Goal: Task Accomplishment & Management: Manage account settings

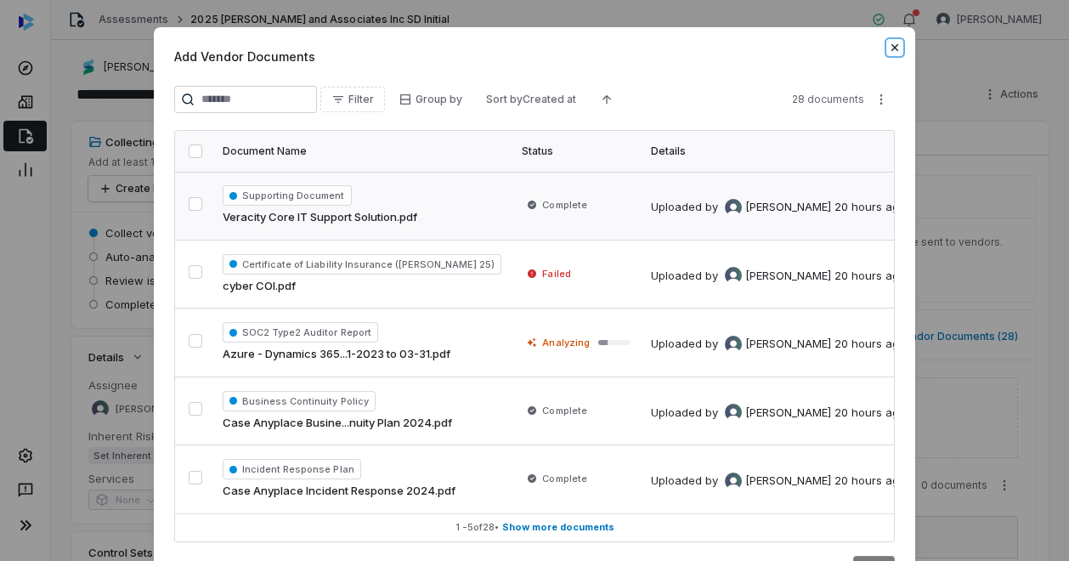
click at [892, 42] on icon "button" at bounding box center [895, 48] width 14 height 14
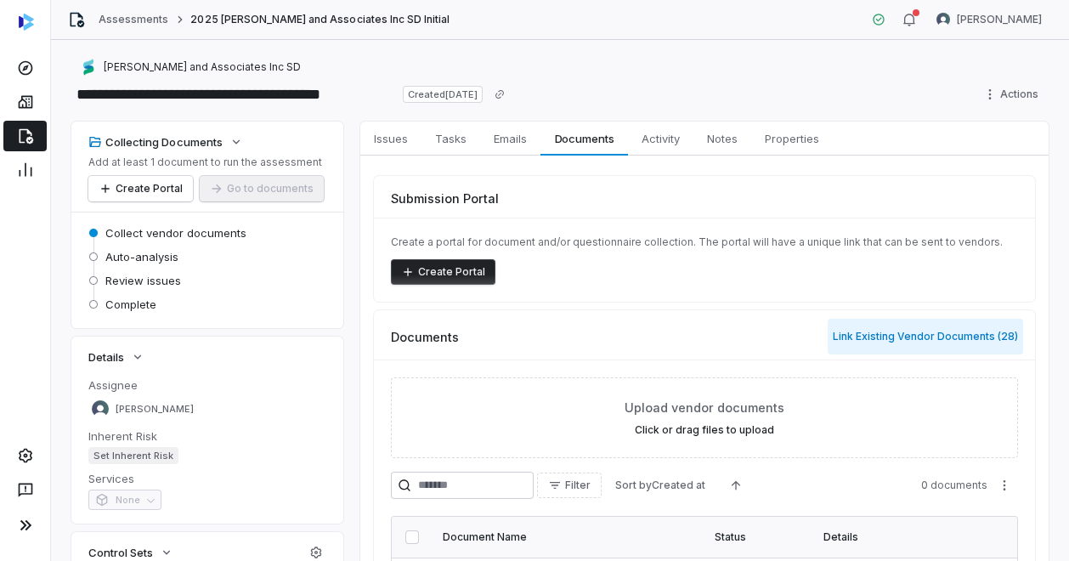
click at [934, 333] on button "Link Existing Vendor Documents ( 28 )" at bounding box center [924, 337] width 195 height 36
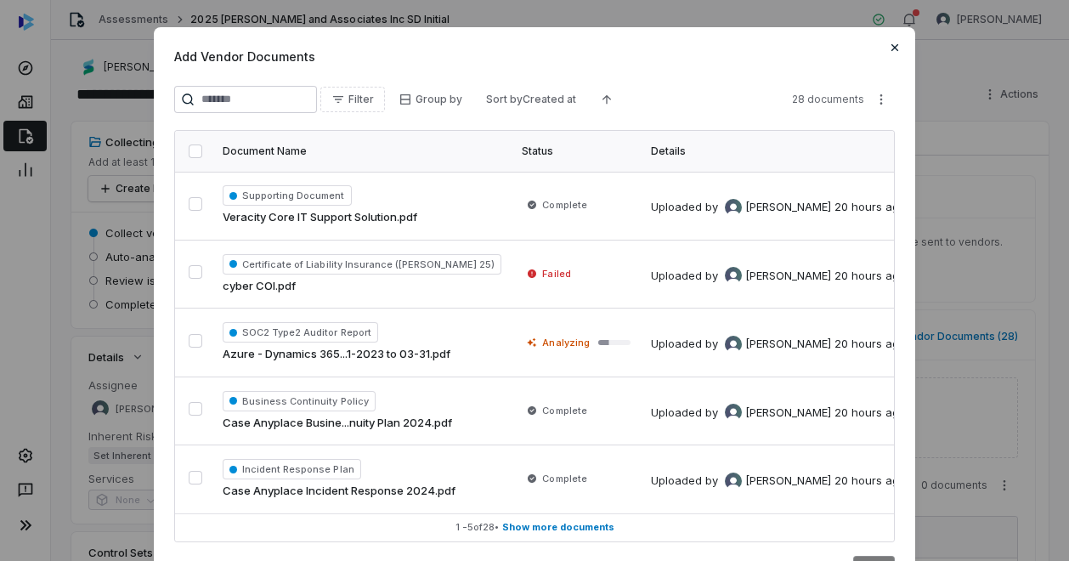
click at [892, 40] on div "Add Vendor Documents Filter Group by Sort by Created at 28 documents Document N…" at bounding box center [534, 314] width 761 height 574
click at [890, 45] on icon "button" at bounding box center [895, 48] width 14 height 14
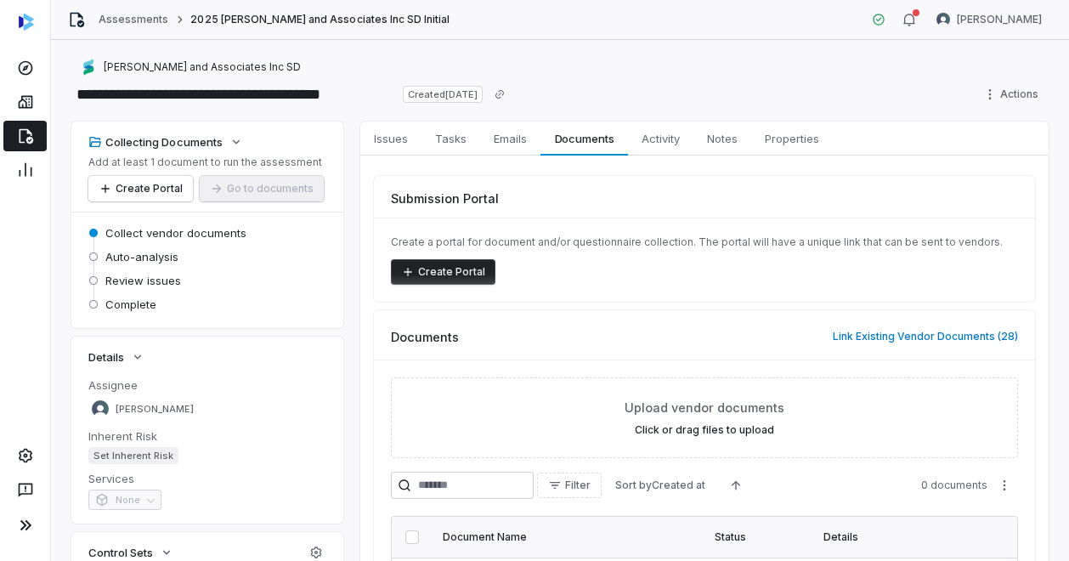
click at [20, 133] on icon at bounding box center [25, 135] width 17 height 17
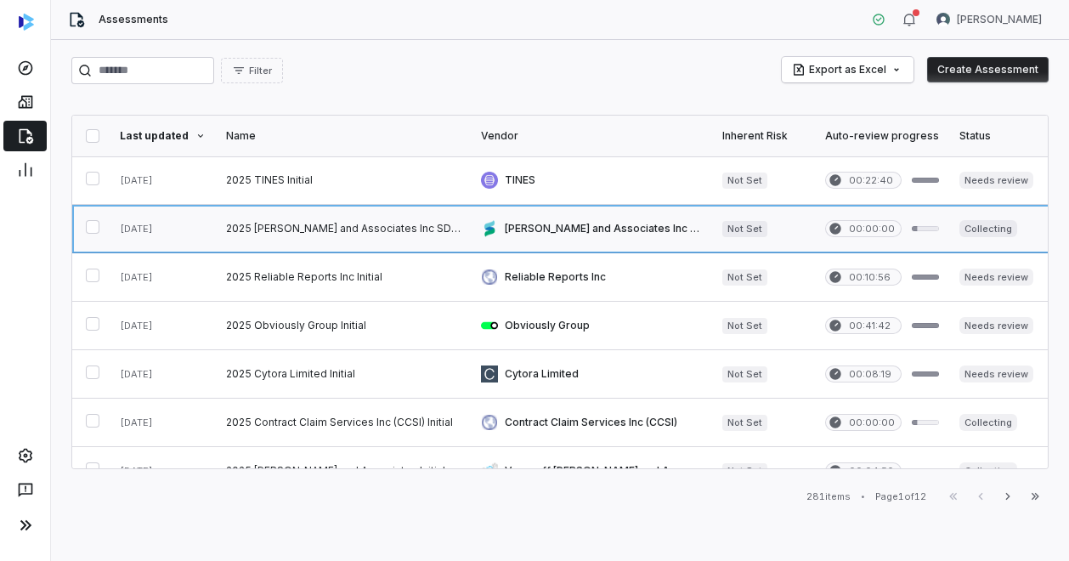
click at [295, 222] on link at bounding box center [343, 229] width 255 height 48
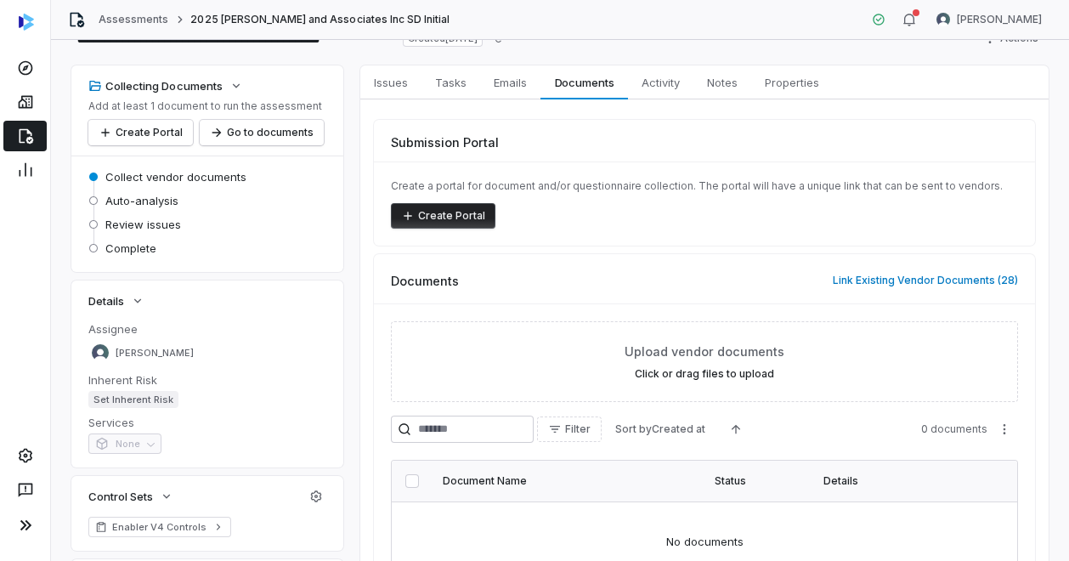
scroll to position [58, 0]
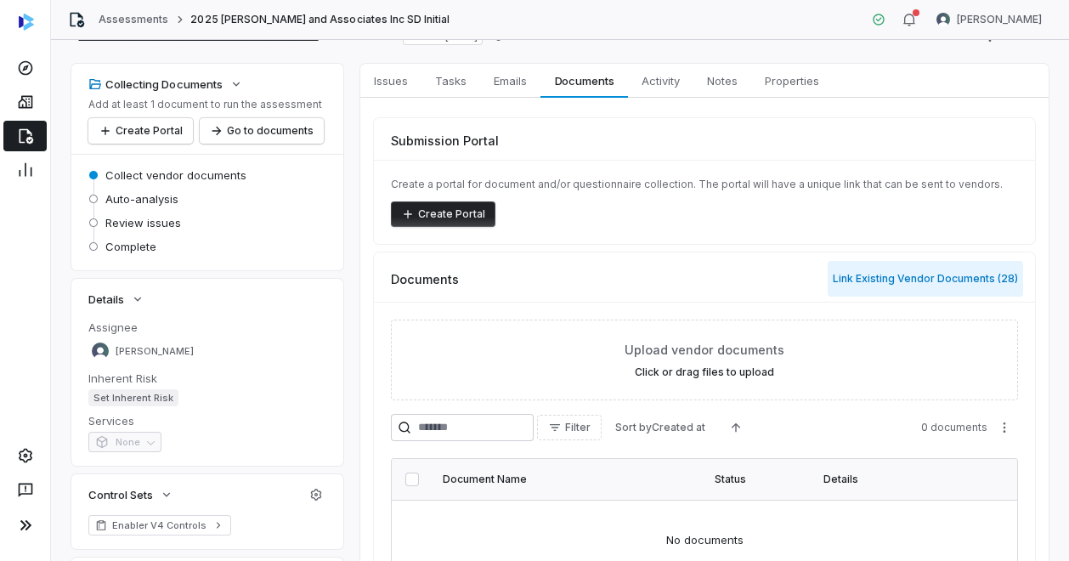
click at [933, 279] on button "Link Existing Vendor Documents ( 28 )" at bounding box center [924, 279] width 195 height 36
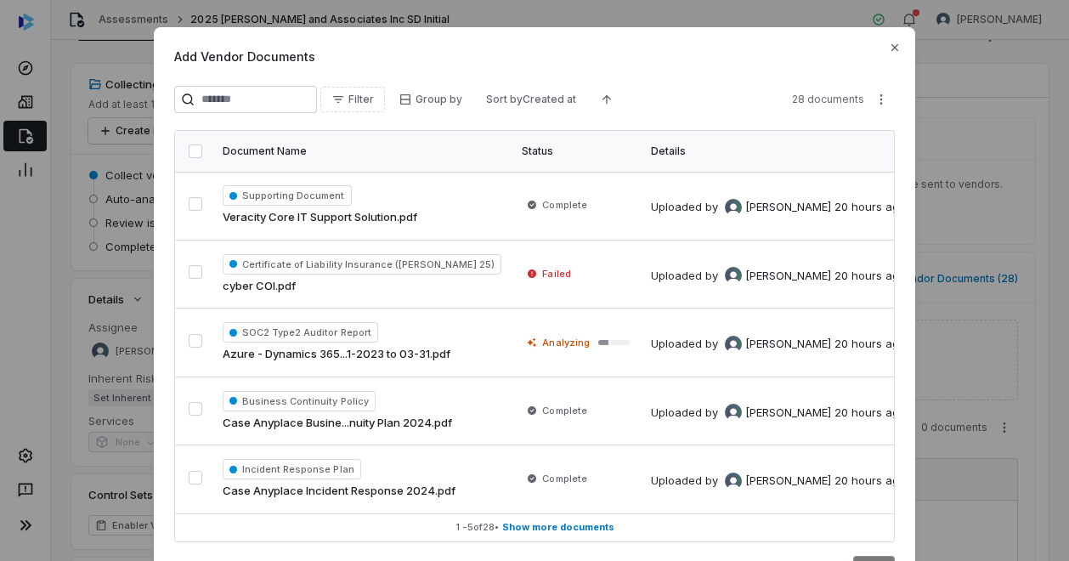
click at [190, 148] on button "button" at bounding box center [196, 151] width 14 height 14
click at [878, 98] on div "Add Vendor Documents Filter Group by Sort by Created at 28 documents Document N…" at bounding box center [534, 317] width 1069 height 635
click at [890, 48] on div "Add Vendor Documents Filter Group by Sort by Created at 28 documents Document N…" at bounding box center [534, 317] width 1069 height 635
click at [890, 48] on icon "button" at bounding box center [895, 48] width 14 height 14
